Goal: Communication & Community: Answer question/provide support

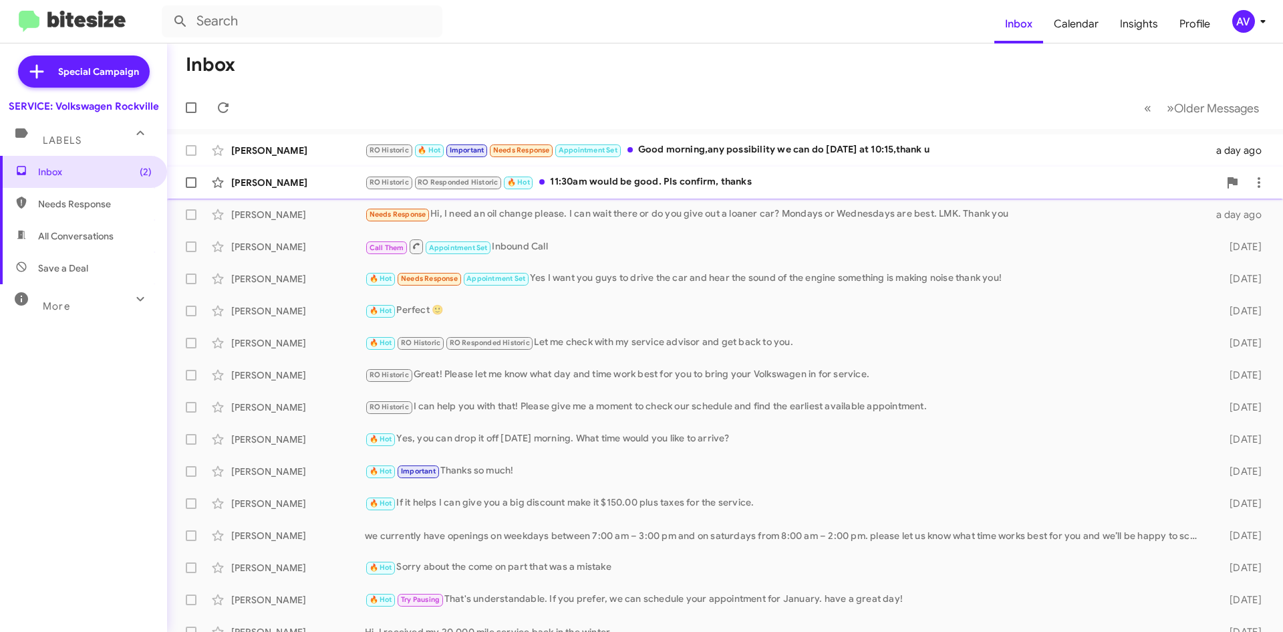
click at [709, 178] on div "RO Historic RO Responded Historic 🔥 Hot 11:30am would be good. Pls confirm, tha…" at bounding box center [792, 181] width 854 height 15
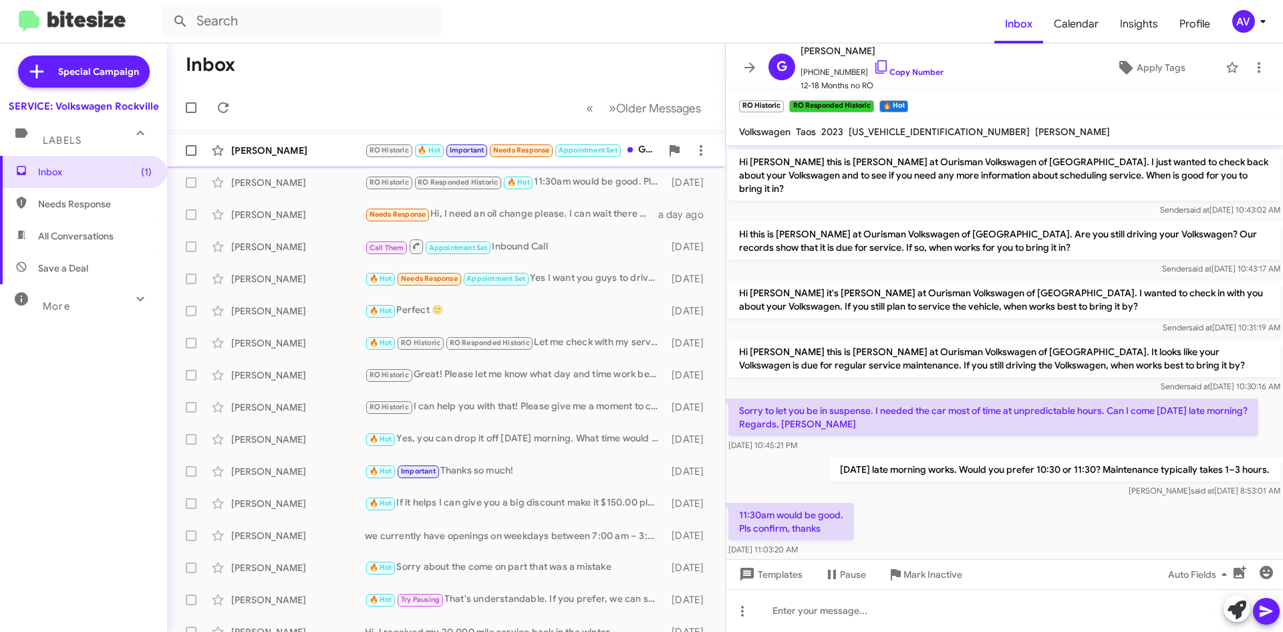
click at [350, 158] on div "Behnaz Fardshisheh RO Historic 🔥 Hot Important Needs Response Appointment Set G…" at bounding box center [446, 150] width 537 height 27
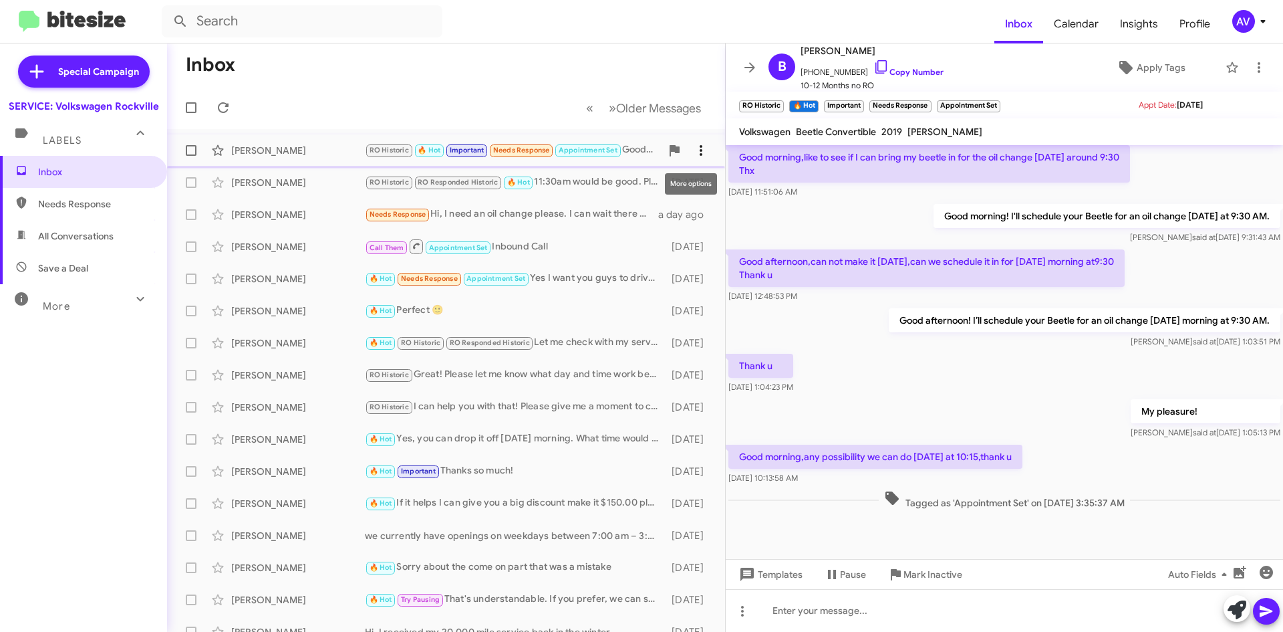
click at [693, 148] on icon at bounding box center [701, 150] width 16 height 16
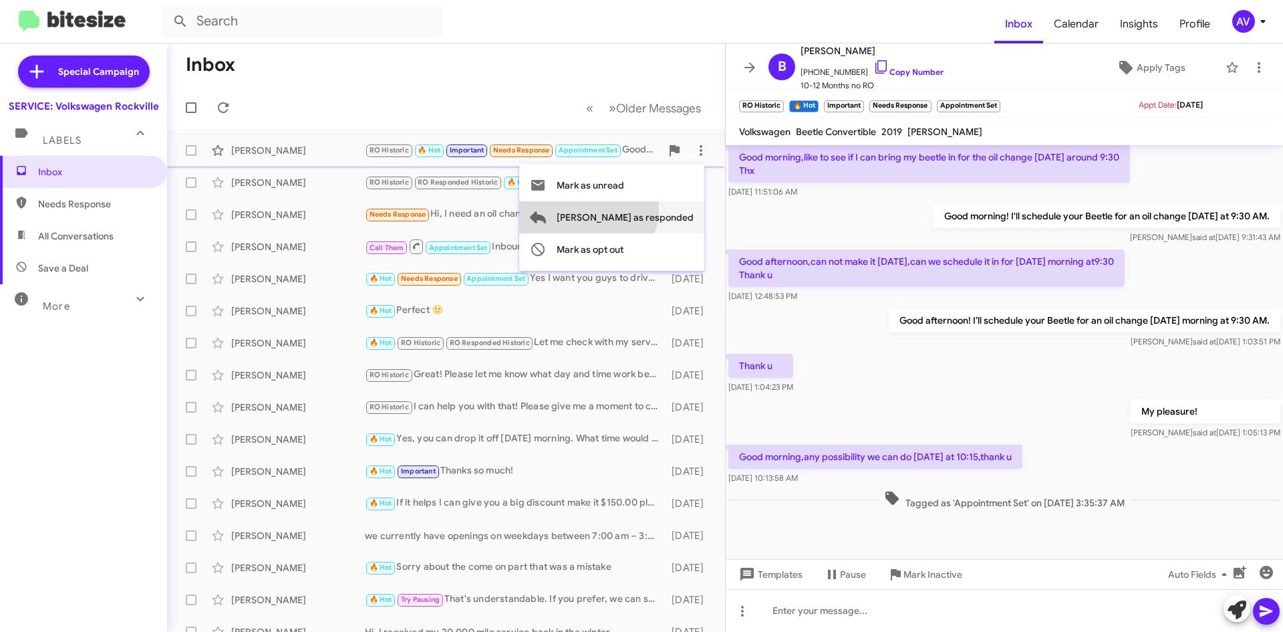
click at [641, 209] on span "[PERSON_NAME] as responded" at bounding box center [625, 217] width 137 height 32
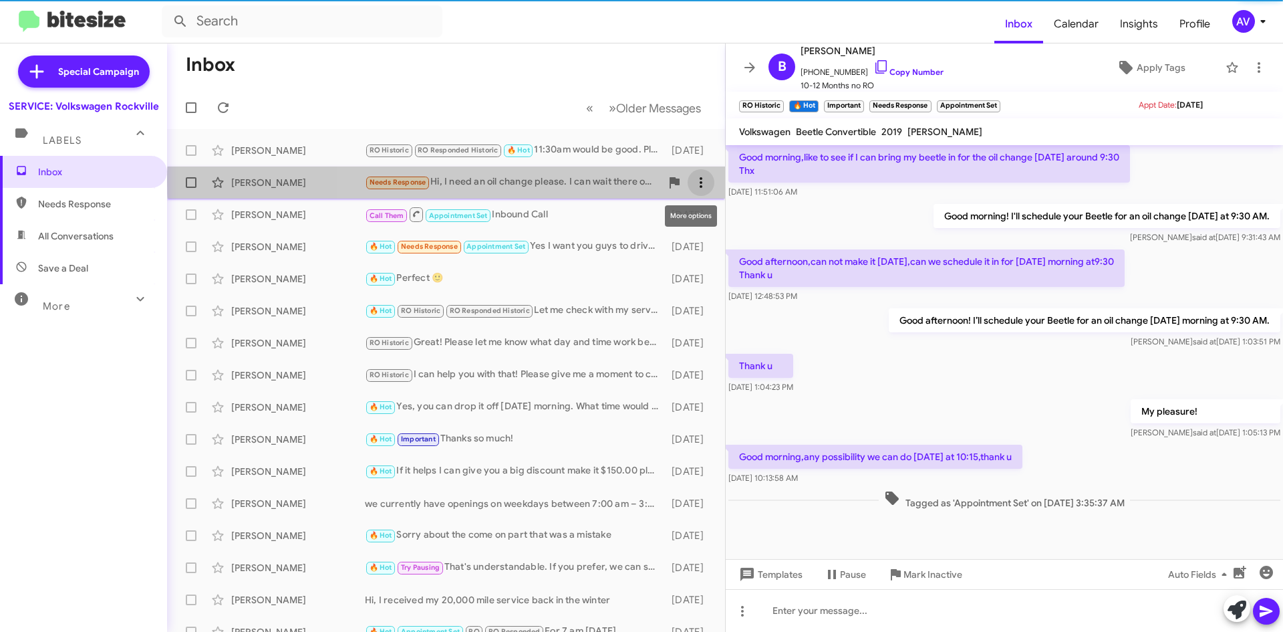
click at [693, 182] on icon at bounding box center [701, 182] width 16 height 16
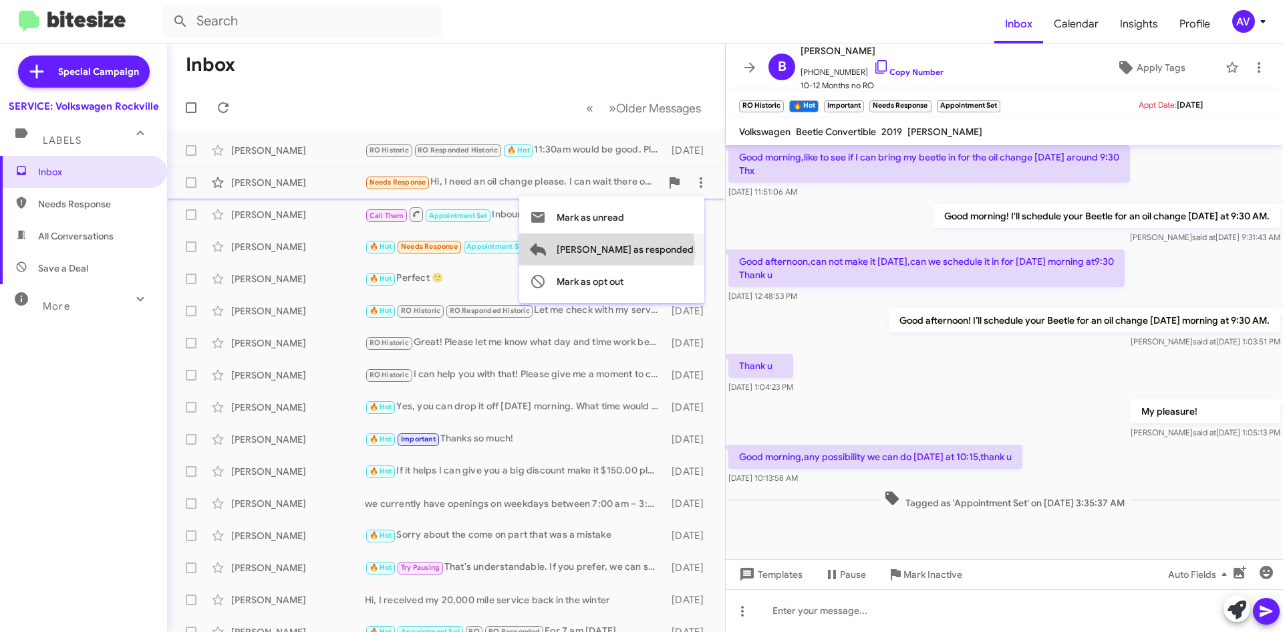
click at [660, 250] on span "[PERSON_NAME] as responded" at bounding box center [625, 249] width 137 height 32
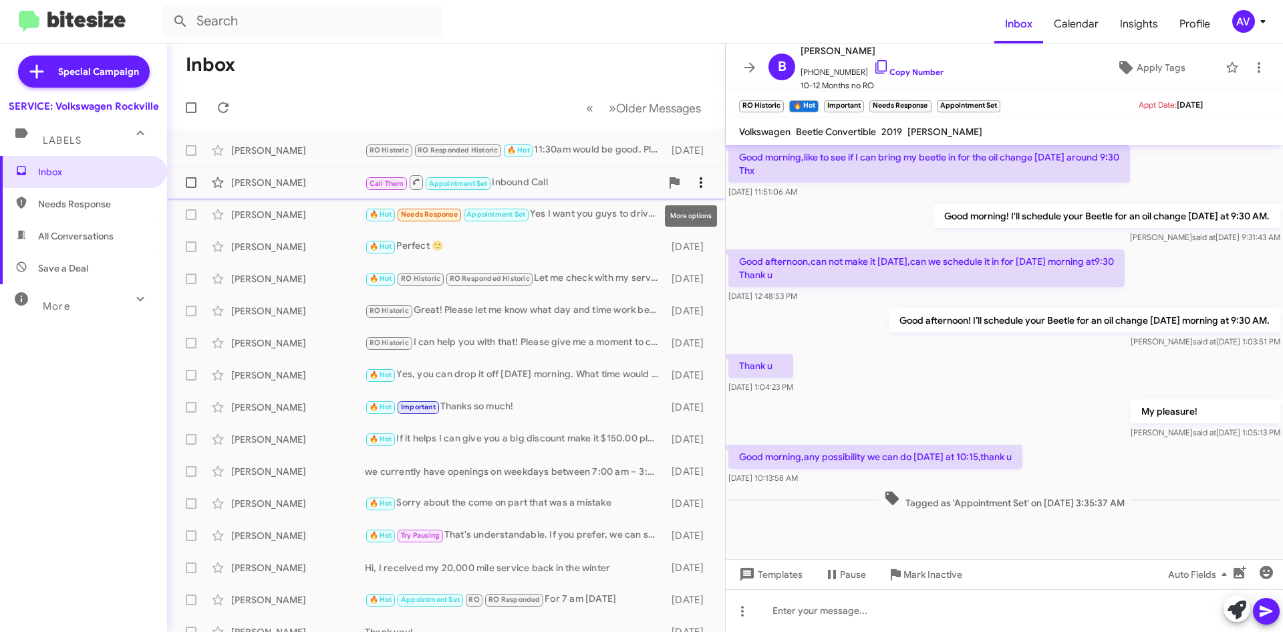
click at [693, 188] on icon at bounding box center [701, 182] width 16 height 16
click at [537, 245] on div at bounding box center [641, 316] width 1283 height 632
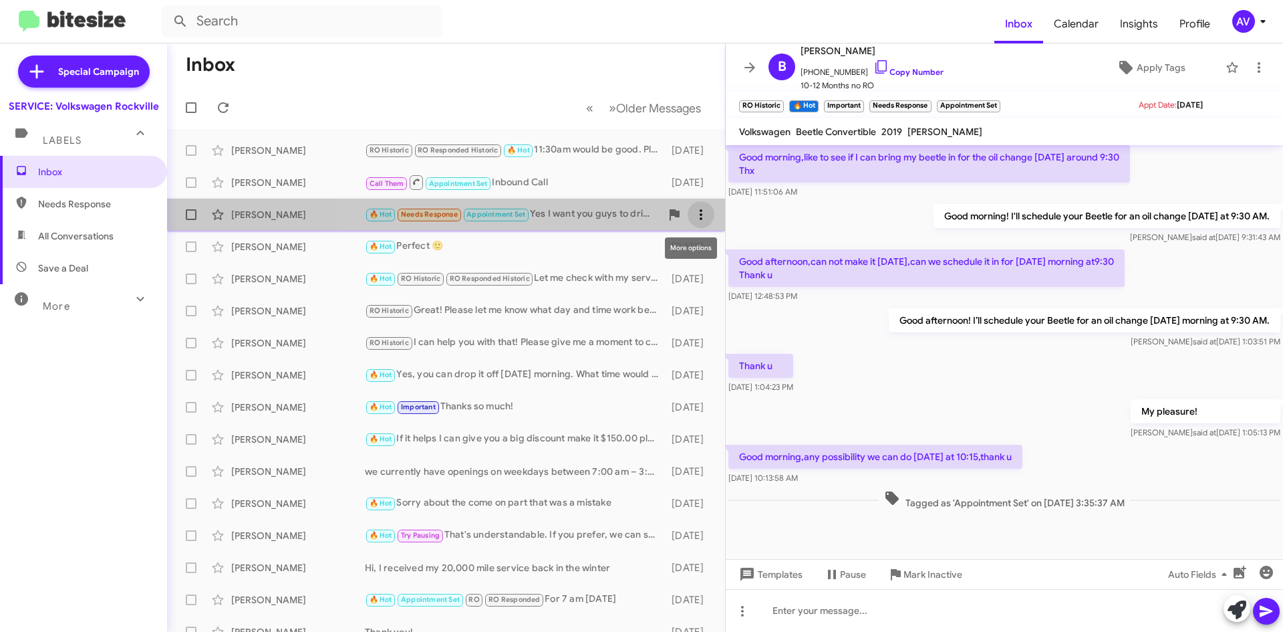
click at [701, 220] on span at bounding box center [701, 215] width 27 height 16
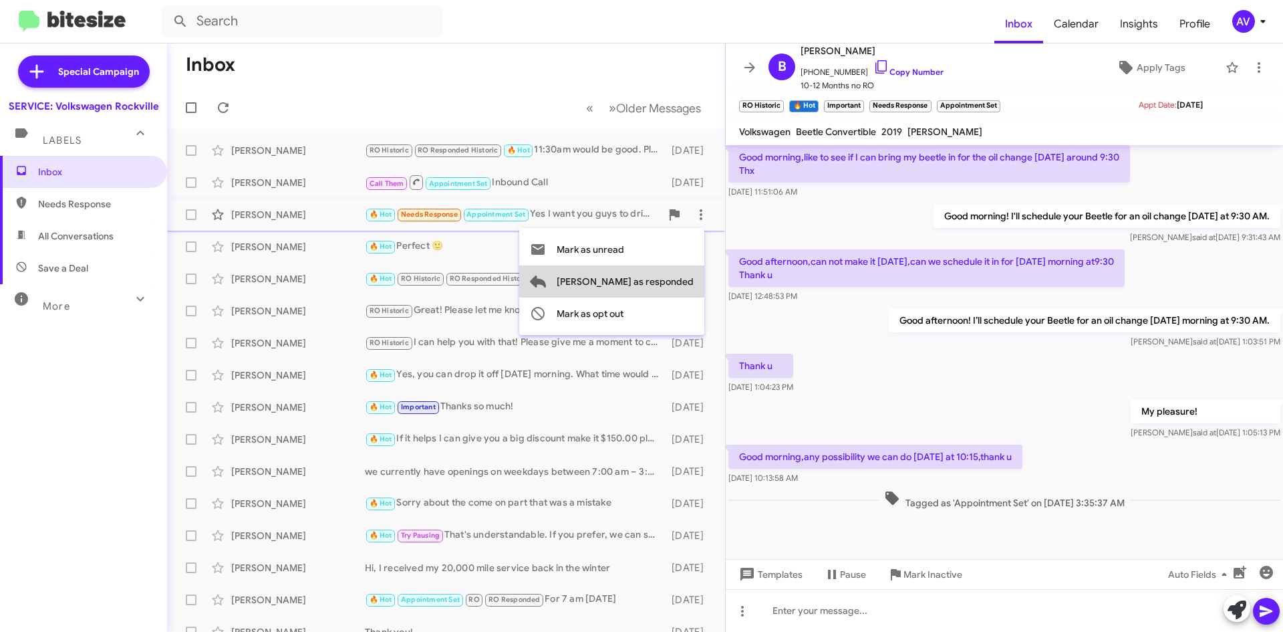
click at [684, 283] on span "[PERSON_NAME] as responded" at bounding box center [625, 281] width 137 height 32
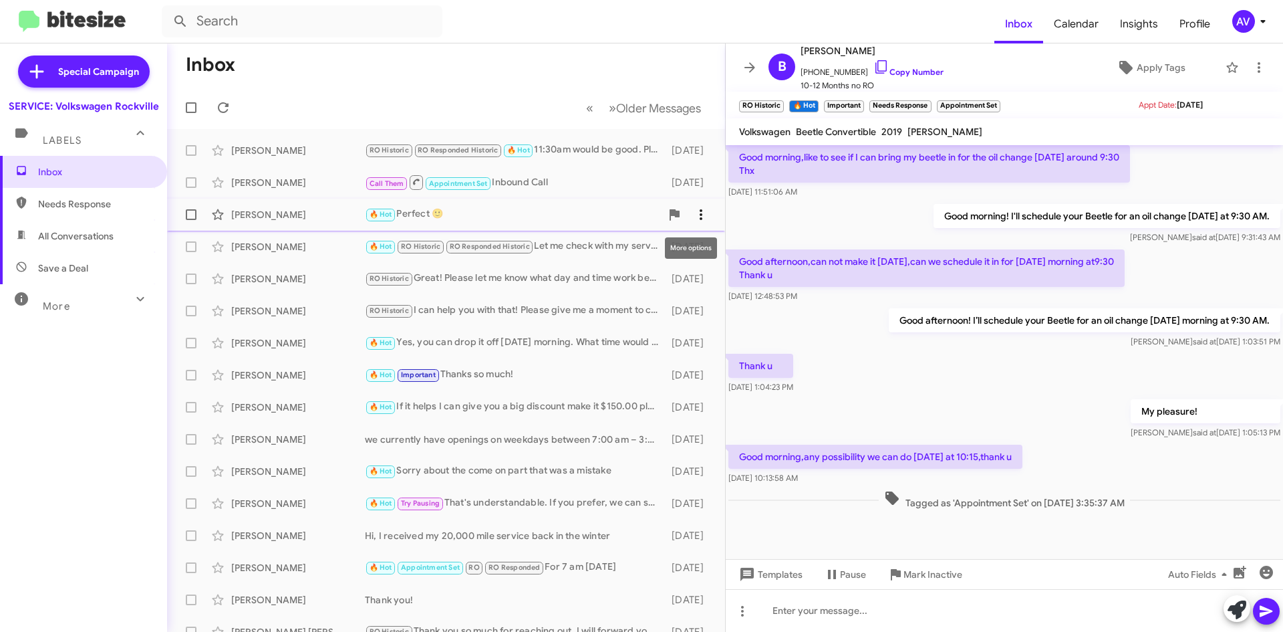
click at [696, 215] on icon at bounding box center [701, 215] width 16 height 16
click at [622, 483] on div at bounding box center [641, 316] width 1283 height 632
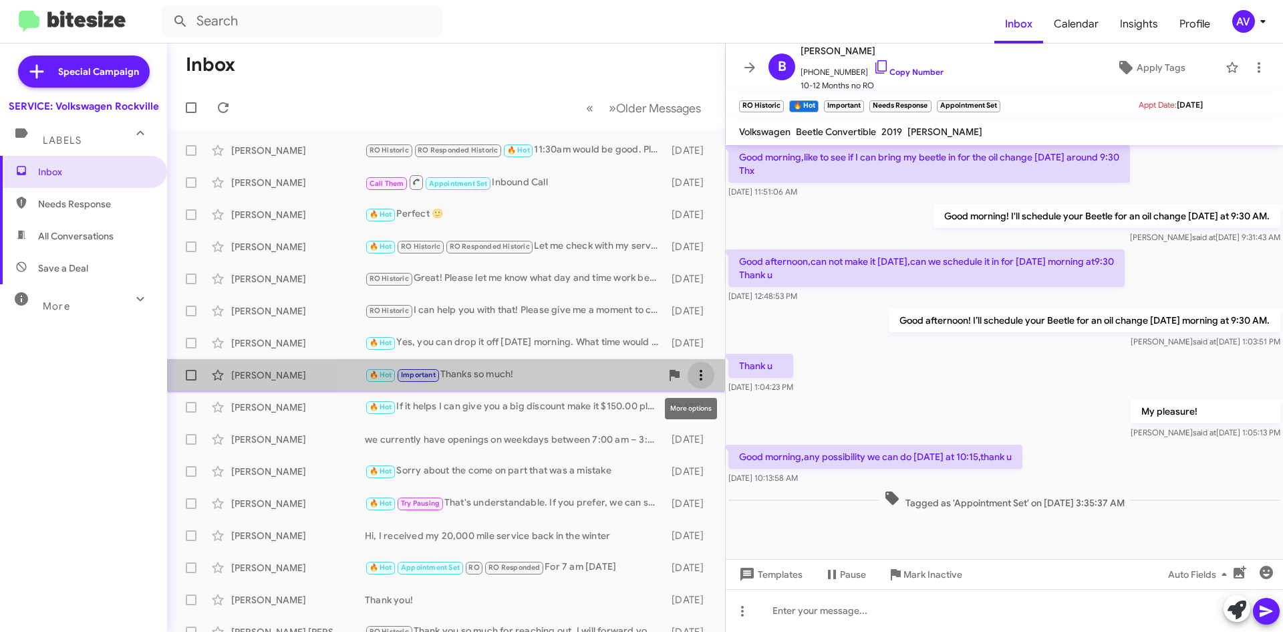
click at [693, 370] on icon at bounding box center [701, 375] width 16 height 16
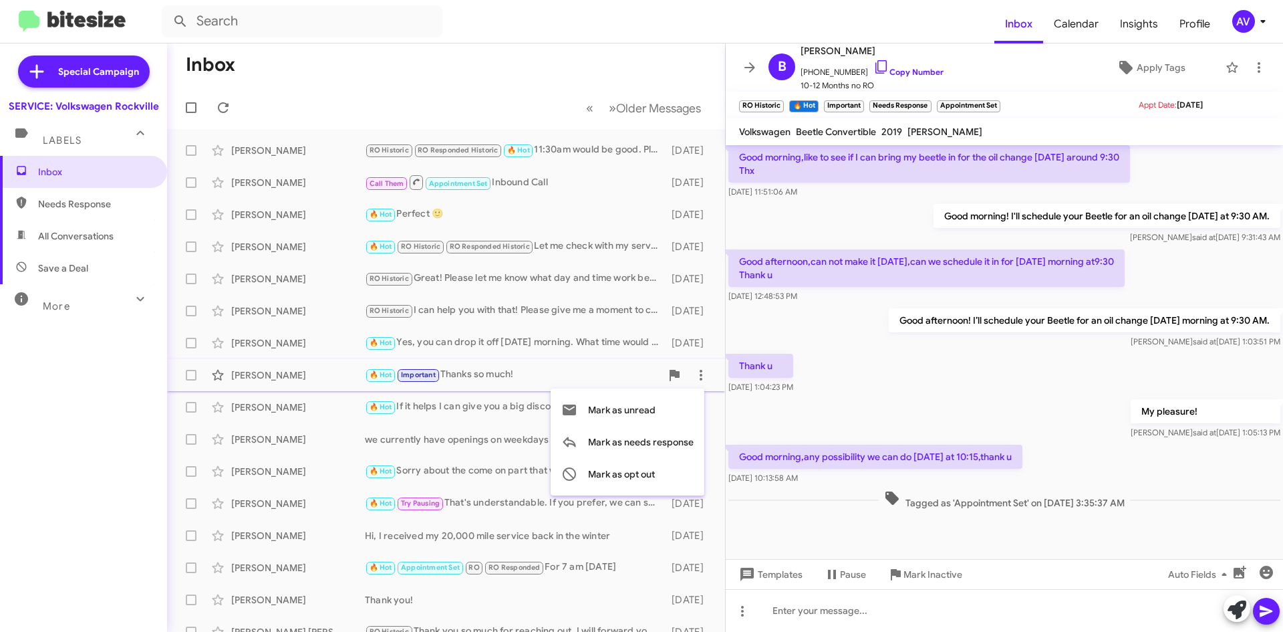
click at [610, 338] on div at bounding box center [641, 316] width 1283 height 632
click at [693, 307] on icon at bounding box center [701, 311] width 16 height 16
click at [685, 287] on div at bounding box center [641, 316] width 1283 height 632
click at [797, 344] on div "Good afternoon! I’ll schedule your Beetle for an oil change on Tuesday morning …" at bounding box center [1004, 327] width 557 height 45
click at [1252, 21] on div "AV" at bounding box center [1243, 21] width 23 height 23
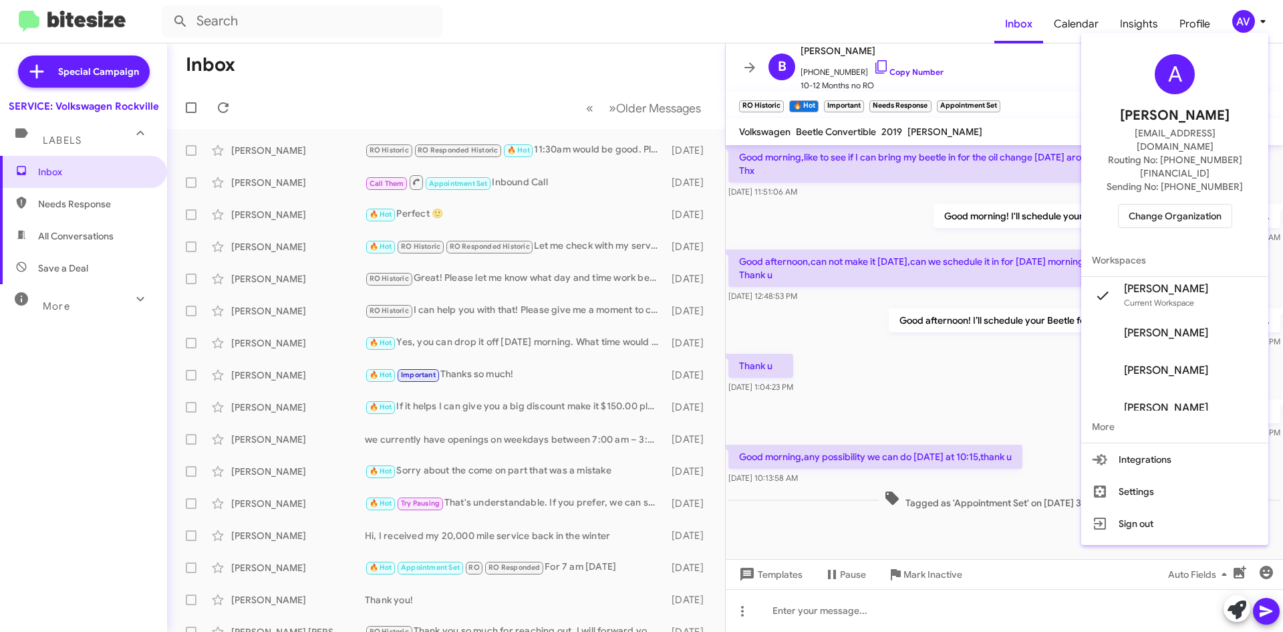
click at [1183, 205] on span "Change Organization" at bounding box center [1175, 216] width 93 height 23
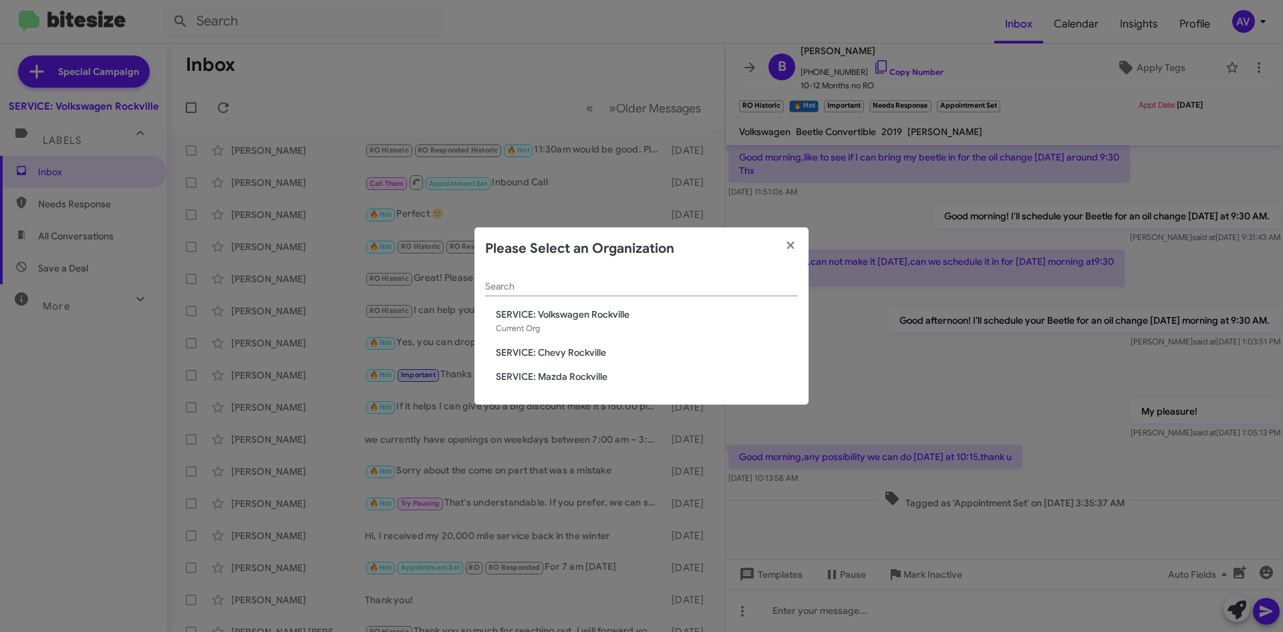
click at [614, 354] on span "SERVICE: Chevy Rockville" at bounding box center [647, 352] width 302 height 13
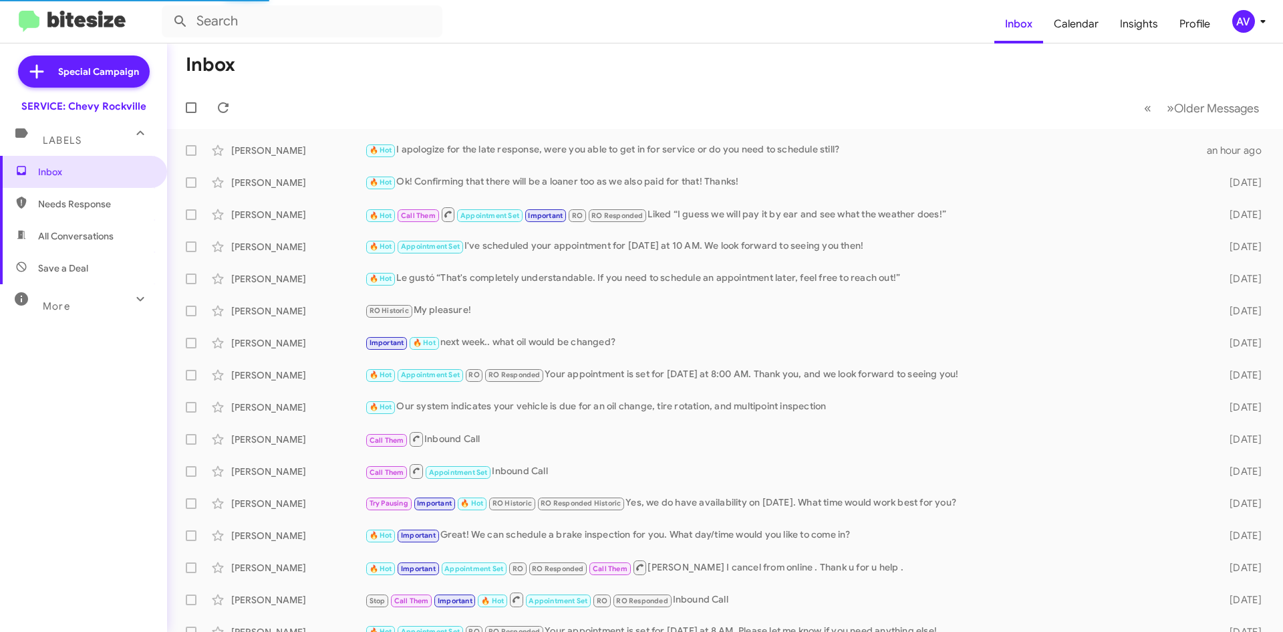
click at [1242, 30] on div "AV" at bounding box center [1243, 21] width 23 height 23
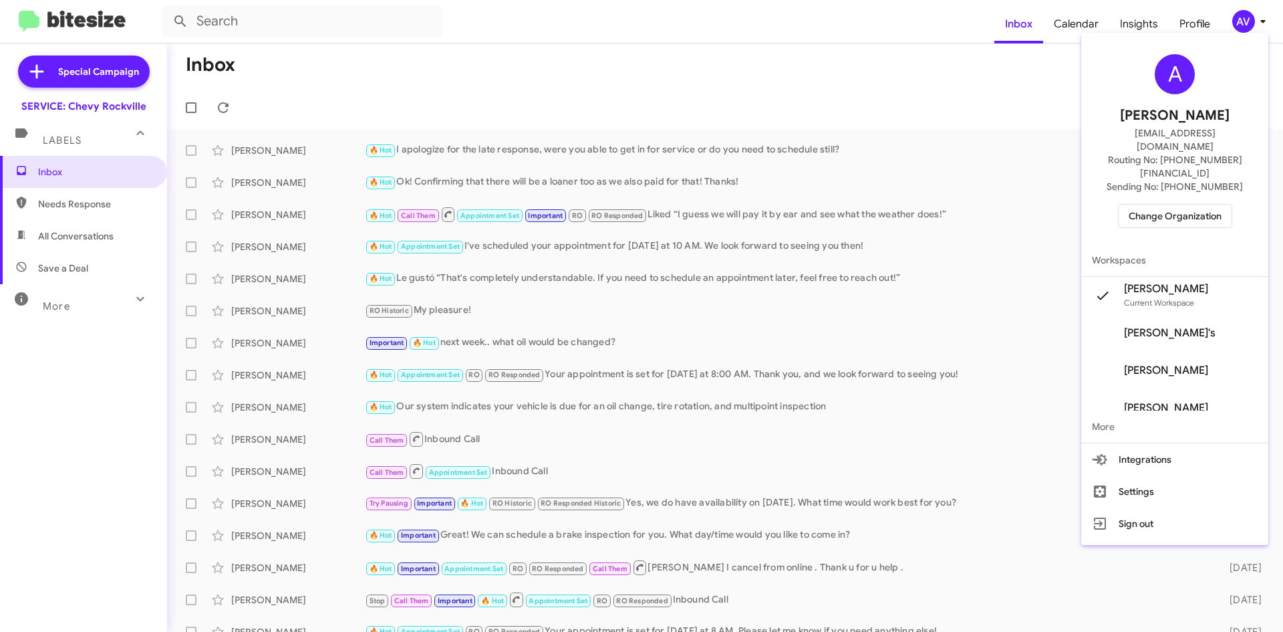
click at [1172, 205] on span "Change Organization" at bounding box center [1175, 216] width 93 height 23
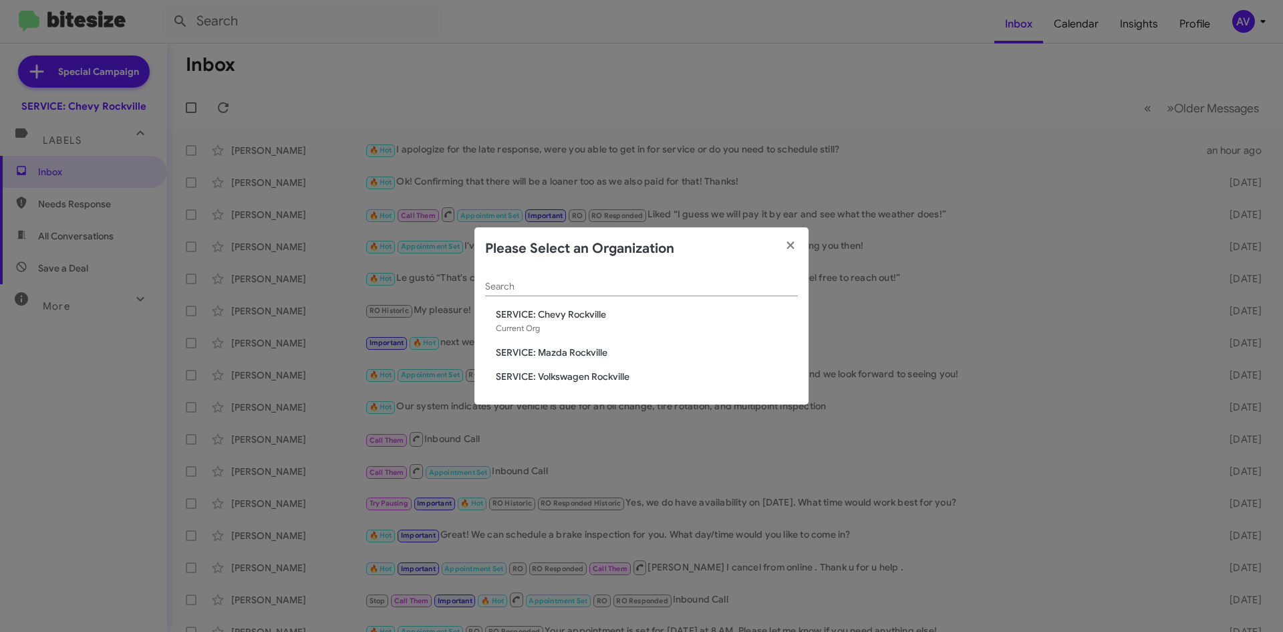
click at [518, 371] on span "SERVICE: Volkswagen Rockville" at bounding box center [647, 376] width 302 height 13
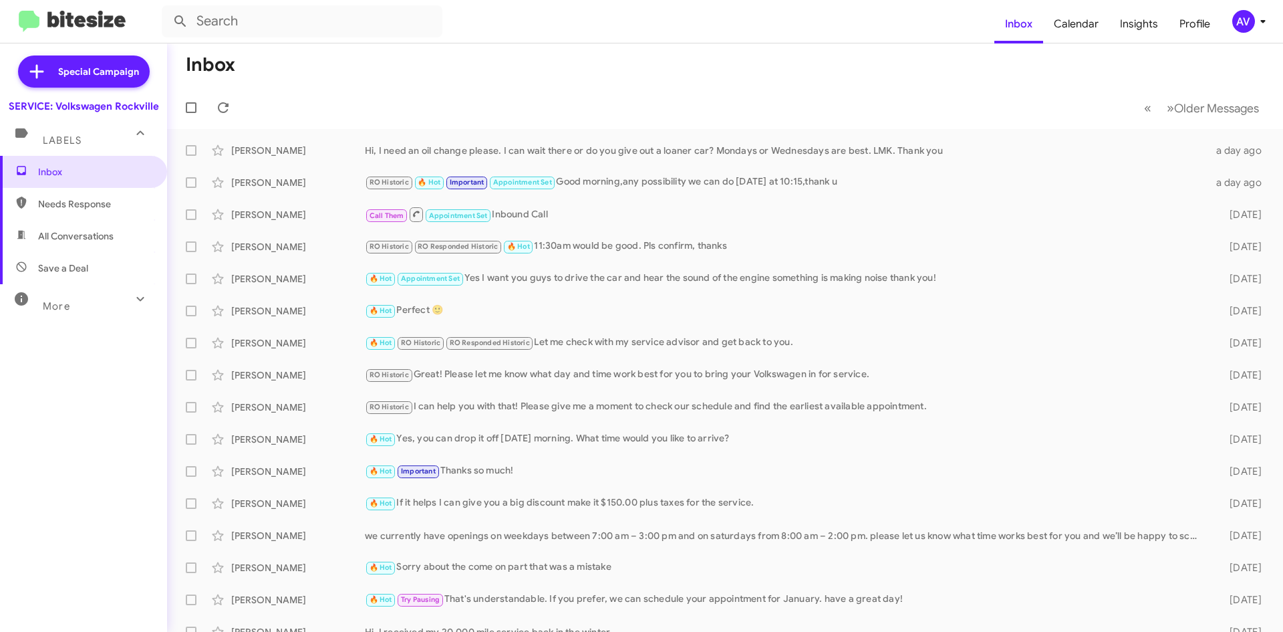
click at [1241, 15] on div "AV" at bounding box center [1243, 21] width 23 height 23
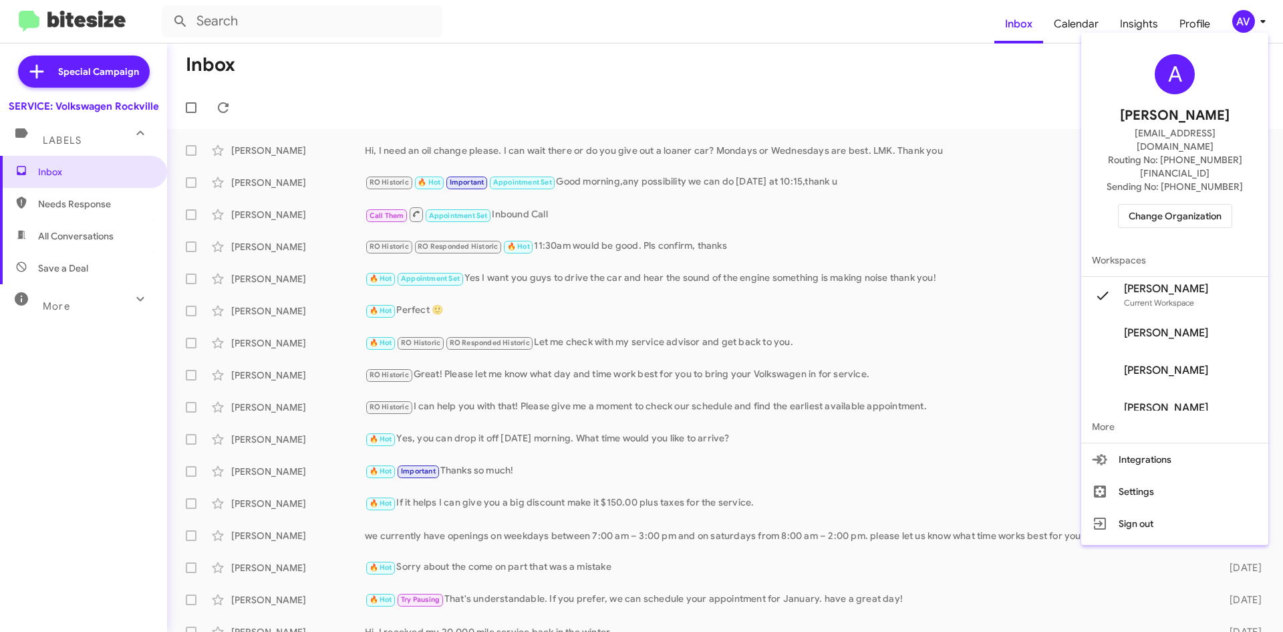
click at [1182, 205] on span "Change Organization" at bounding box center [1175, 216] width 93 height 23
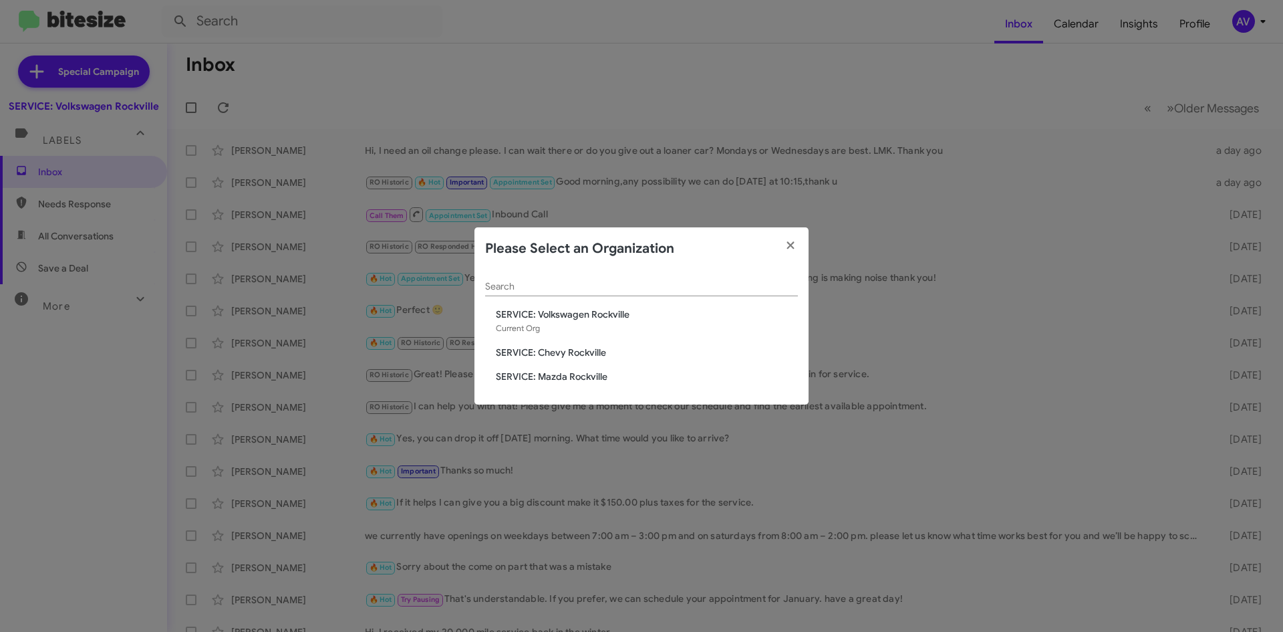
click at [799, 226] on modal-container "Please Select an Organization Search SERVICE: Volkswagen [GEOGRAPHIC_DATA] Curr…" at bounding box center [641, 316] width 1283 height 632
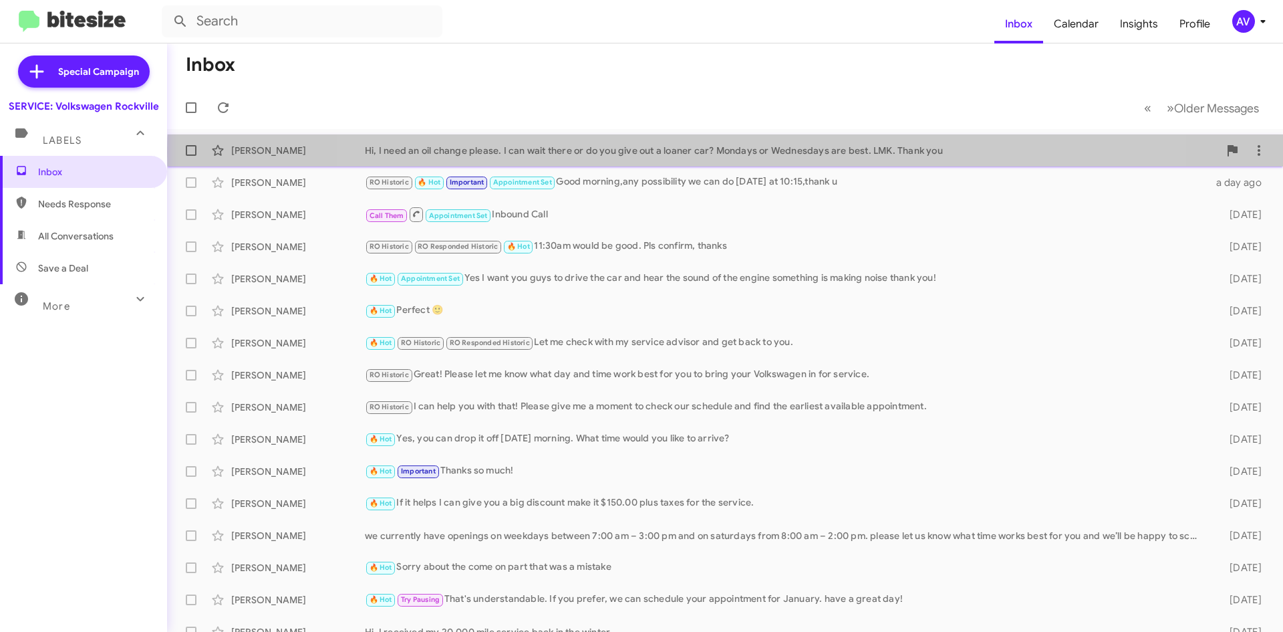
click at [730, 152] on div "Hi, I need an oil change please. I can wait there or do you give out a loaner c…" at bounding box center [792, 150] width 854 height 13
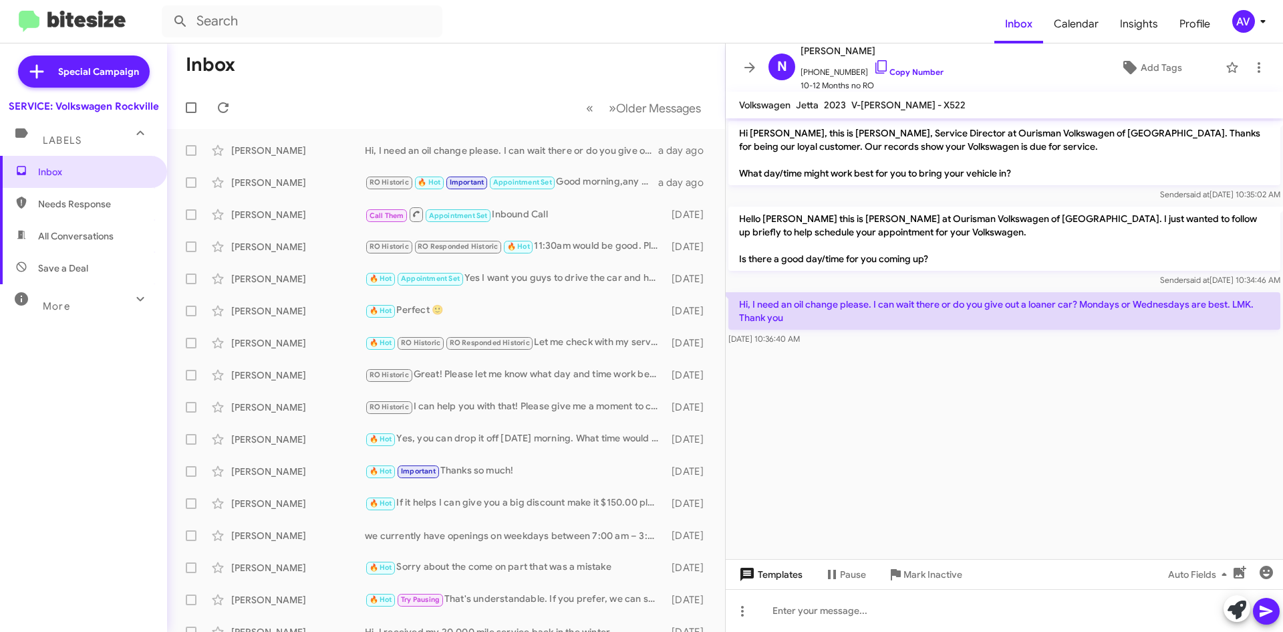
click at [763, 571] on span "Templates" at bounding box center [770, 574] width 66 height 24
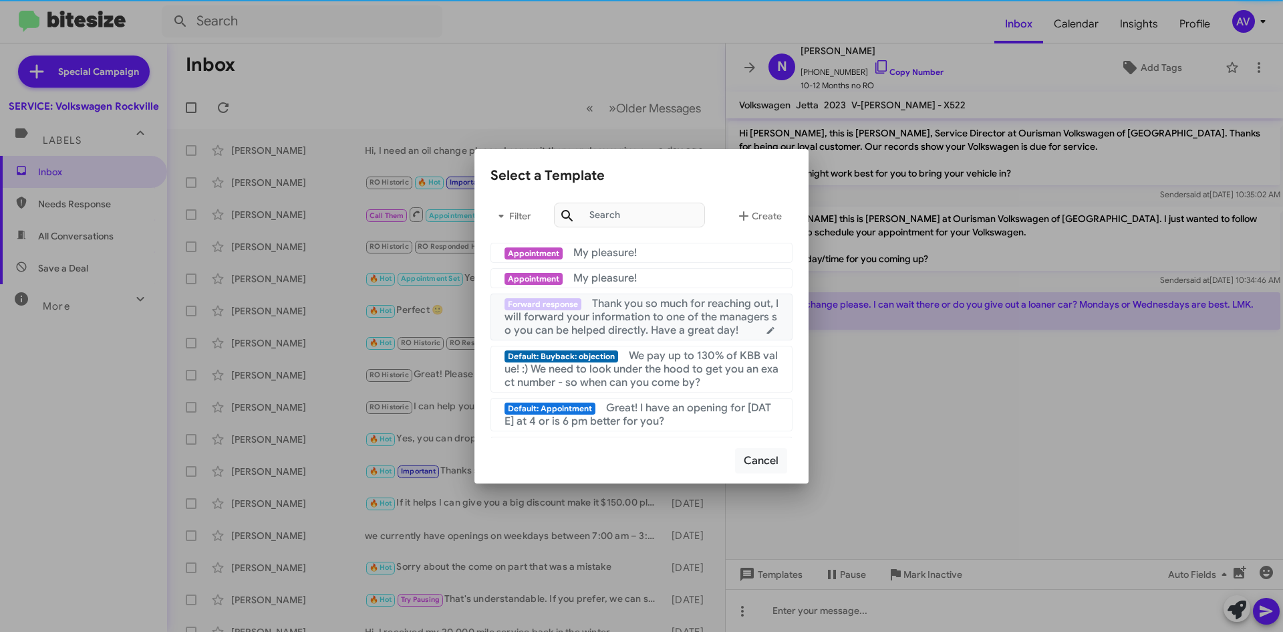
click at [630, 321] on span "Thank you so much for reaching out, I will forward your information to one of t…" at bounding box center [642, 317] width 274 height 40
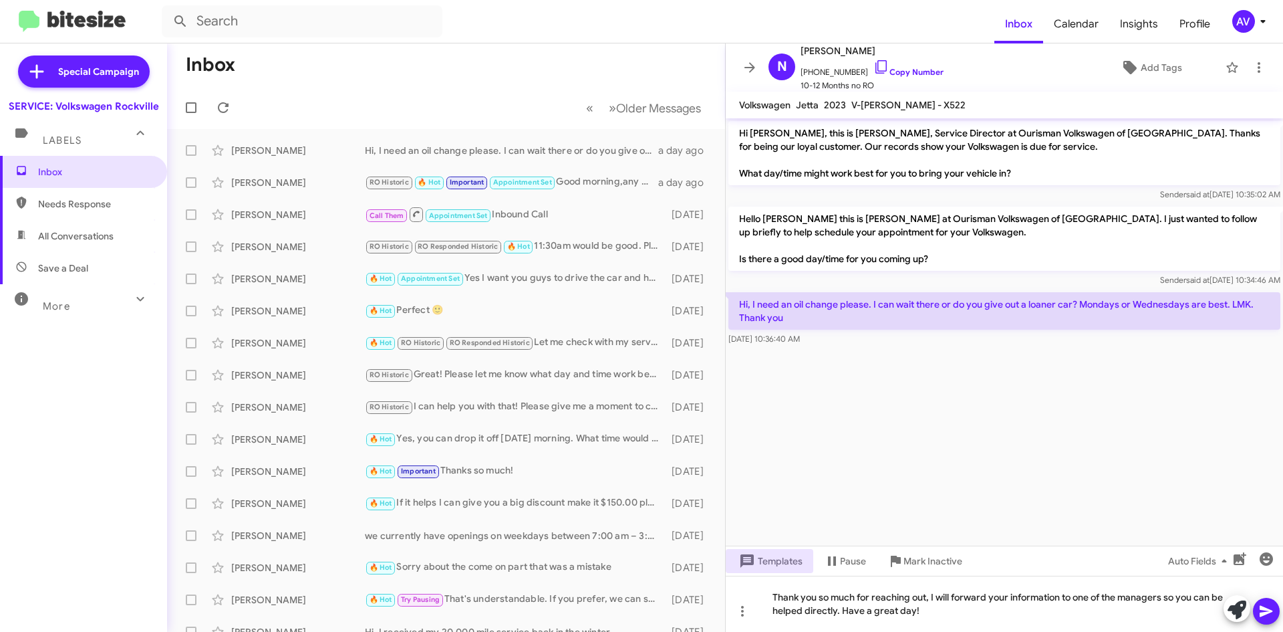
click at [1260, 612] on icon at bounding box center [1266, 611] width 16 height 16
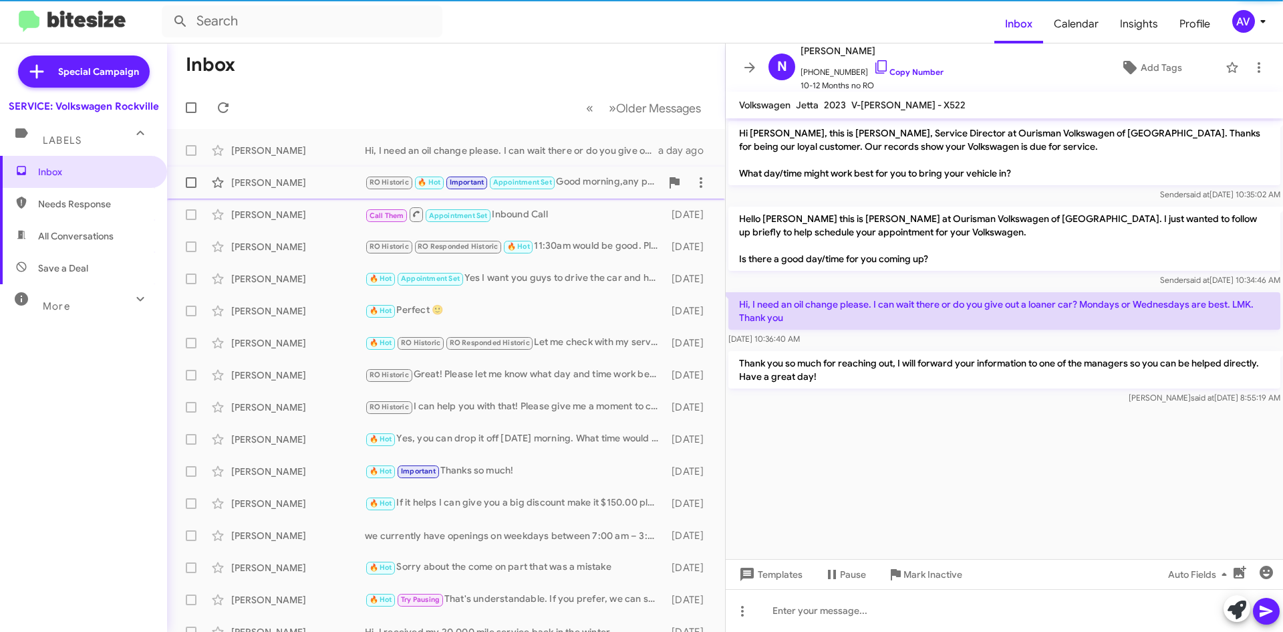
click at [591, 190] on div "[PERSON_NAME] RO Historic 🔥 Hot Important Appointment Set Good morning,any poss…" at bounding box center [446, 182] width 537 height 27
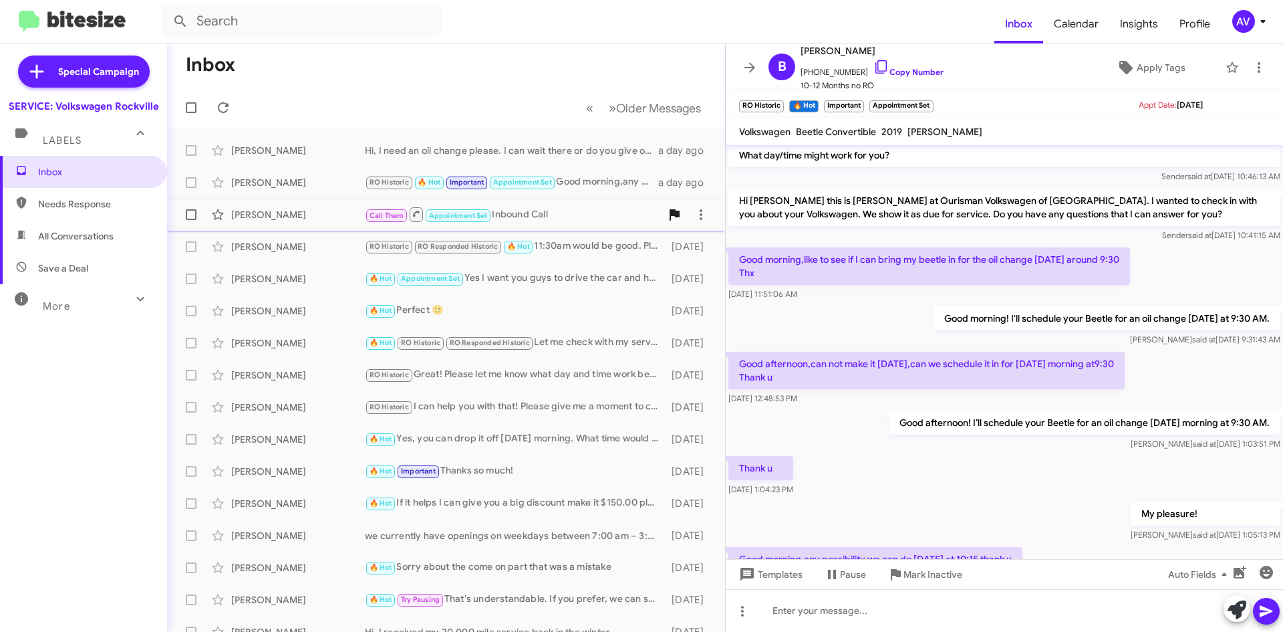
scroll to position [290, 0]
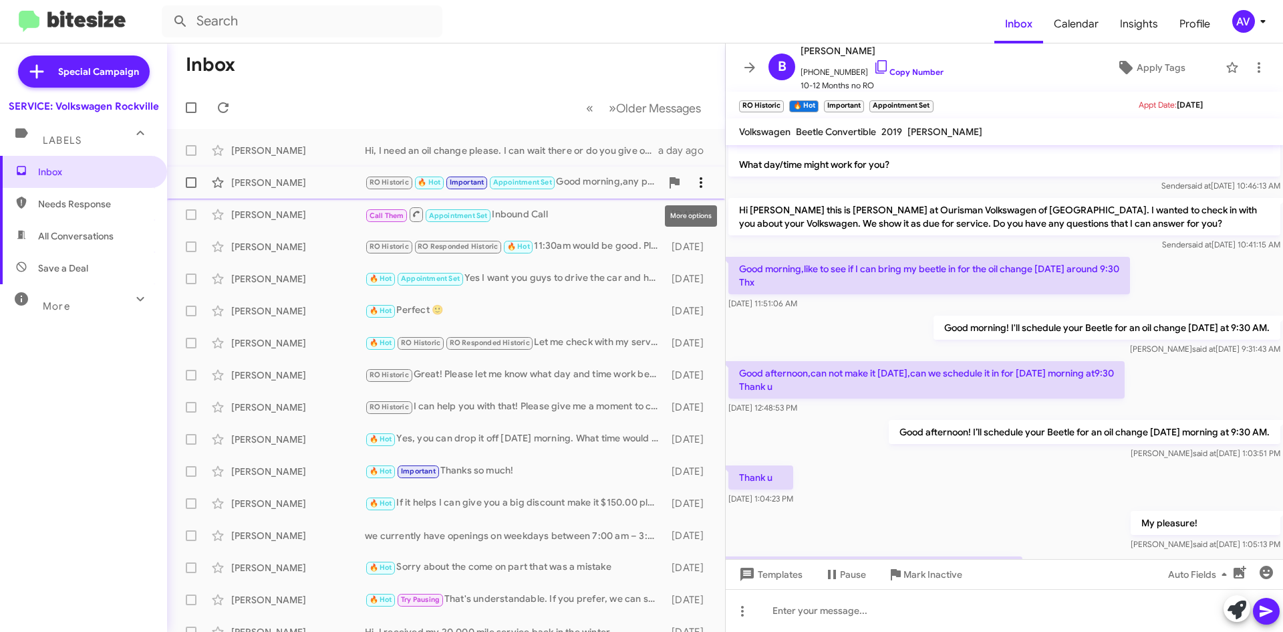
click at [696, 182] on icon at bounding box center [701, 182] width 16 height 16
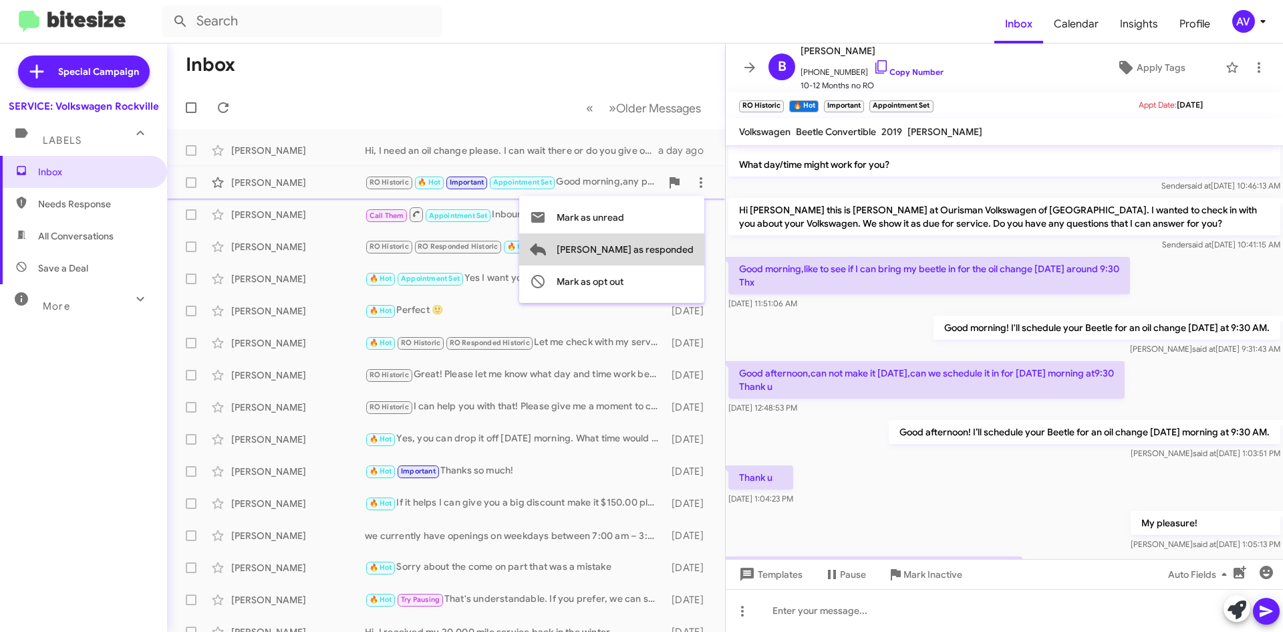
click at [666, 251] on span "[PERSON_NAME] as responded" at bounding box center [625, 249] width 137 height 32
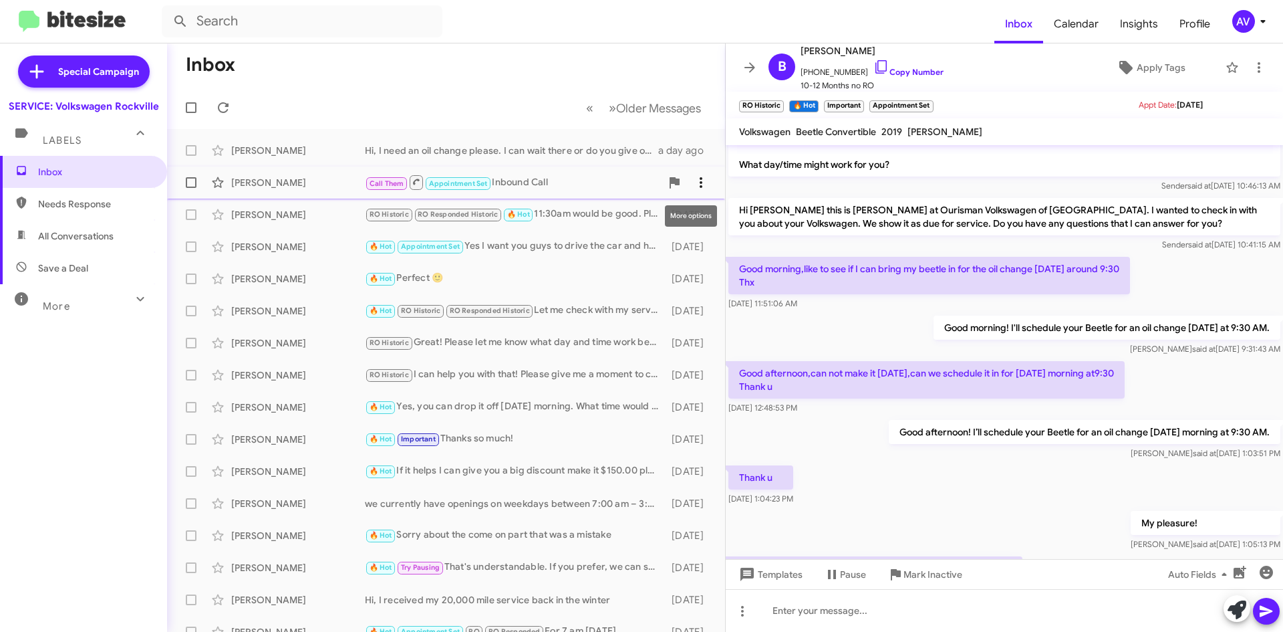
click at [696, 186] on icon at bounding box center [701, 182] width 16 height 16
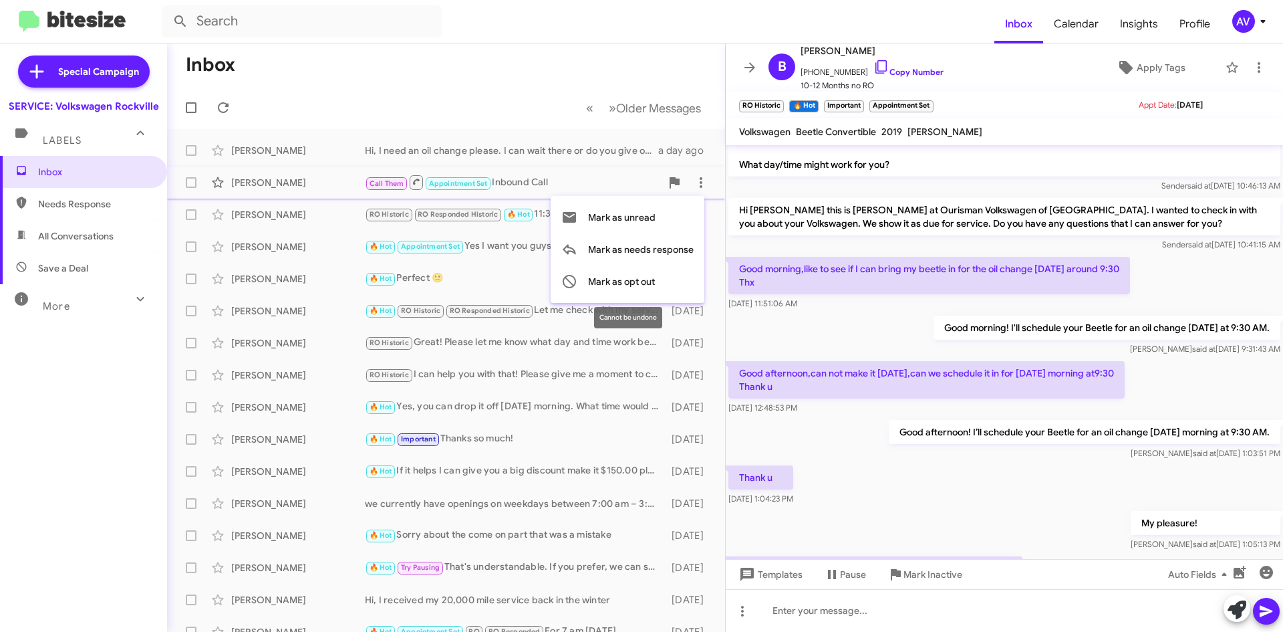
click at [585, 391] on div at bounding box center [641, 316] width 1283 height 632
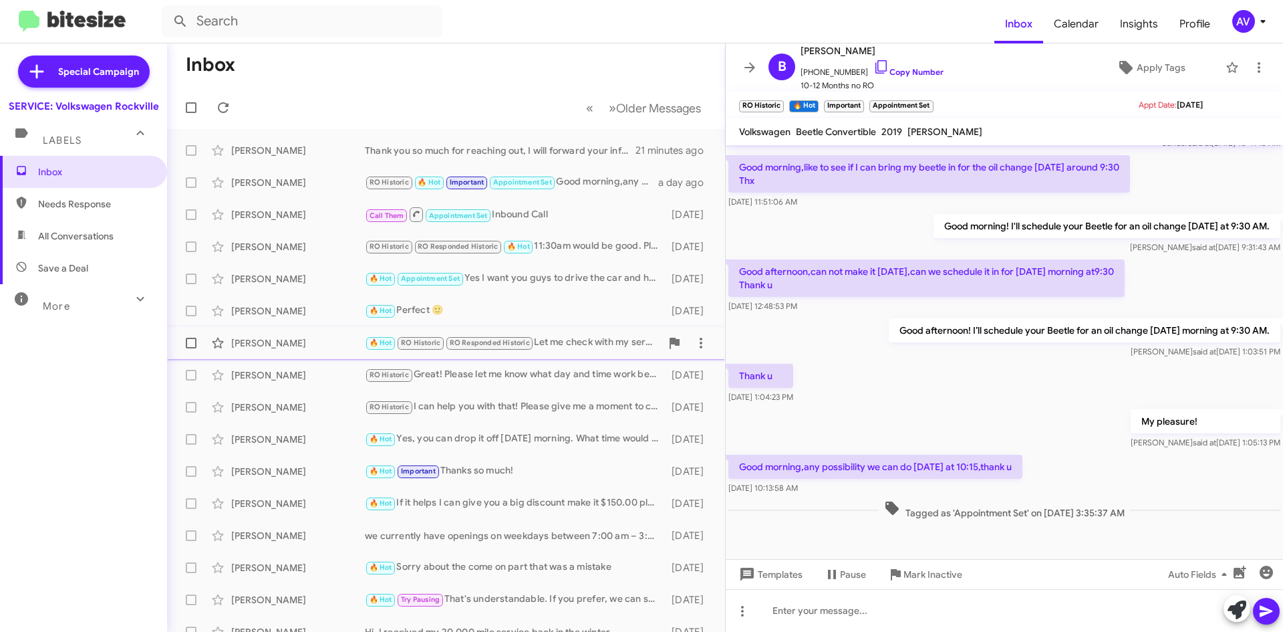
scroll to position [402, 0]
